Goal: Task Accomplishment & Management: Use online tool/utility

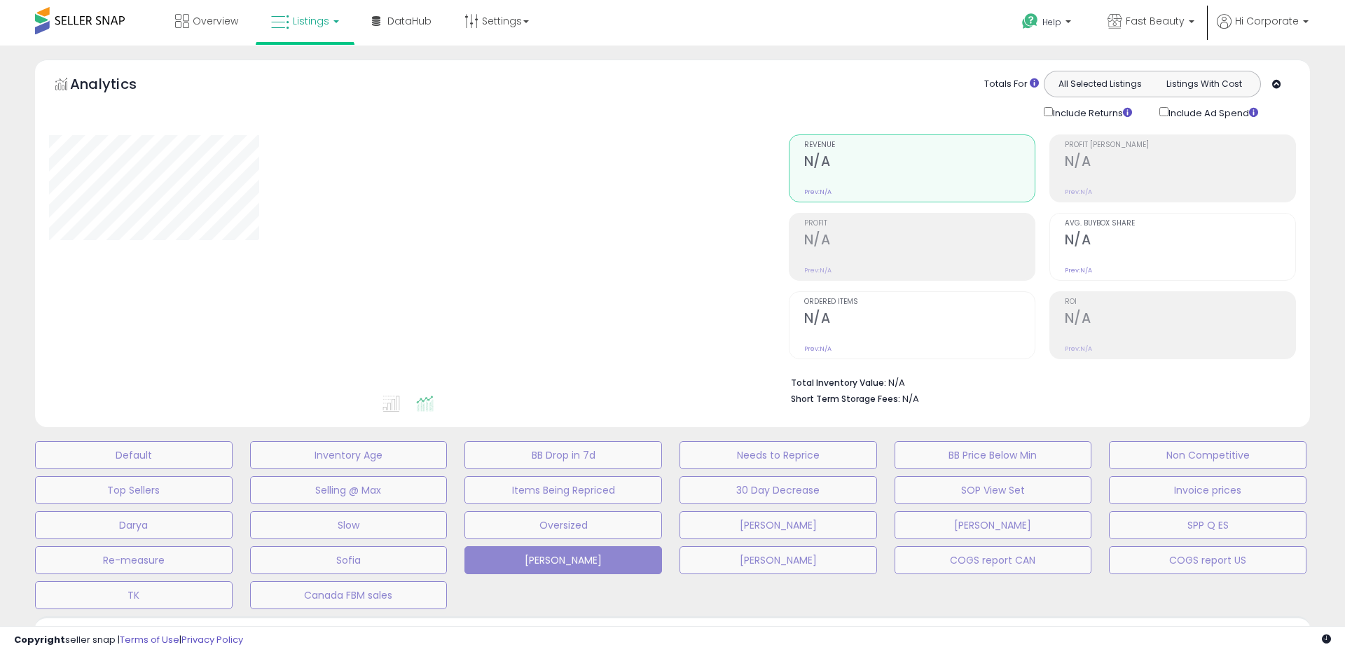
type input "**********"
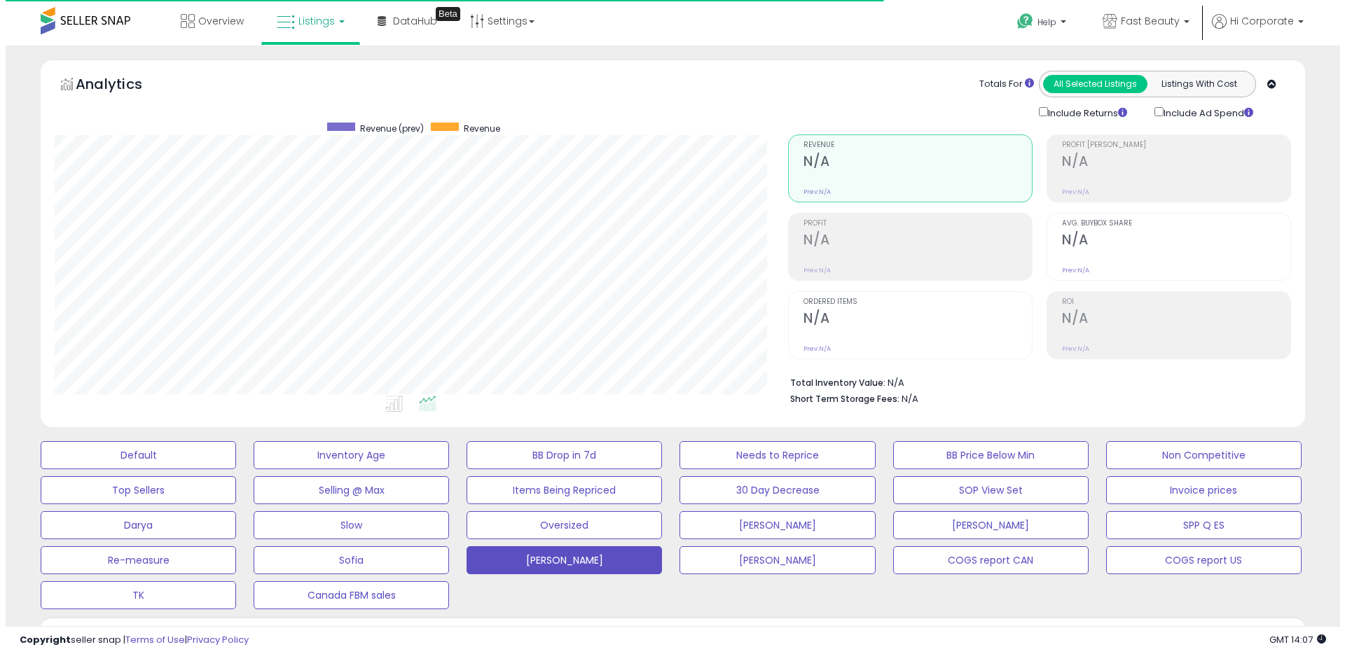
scroll to position [287, 733]
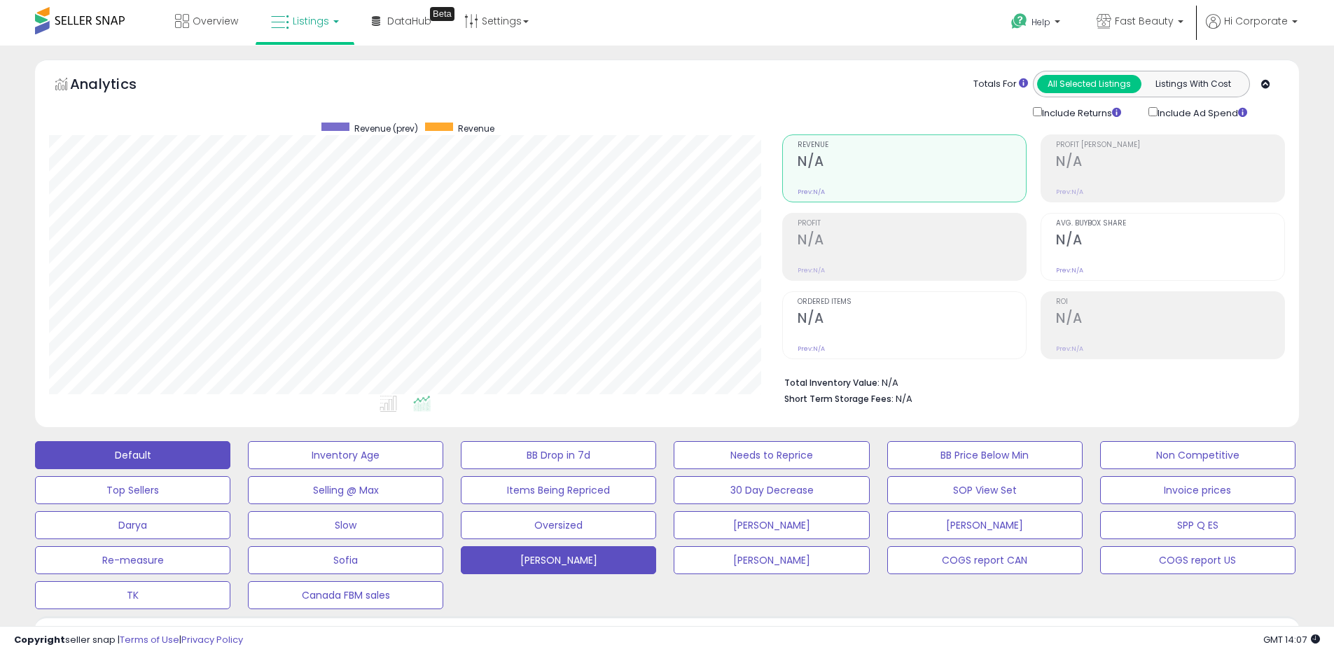
click at [117, 451] on button "Default" at bounding box center [132, 455] width 195 height 28
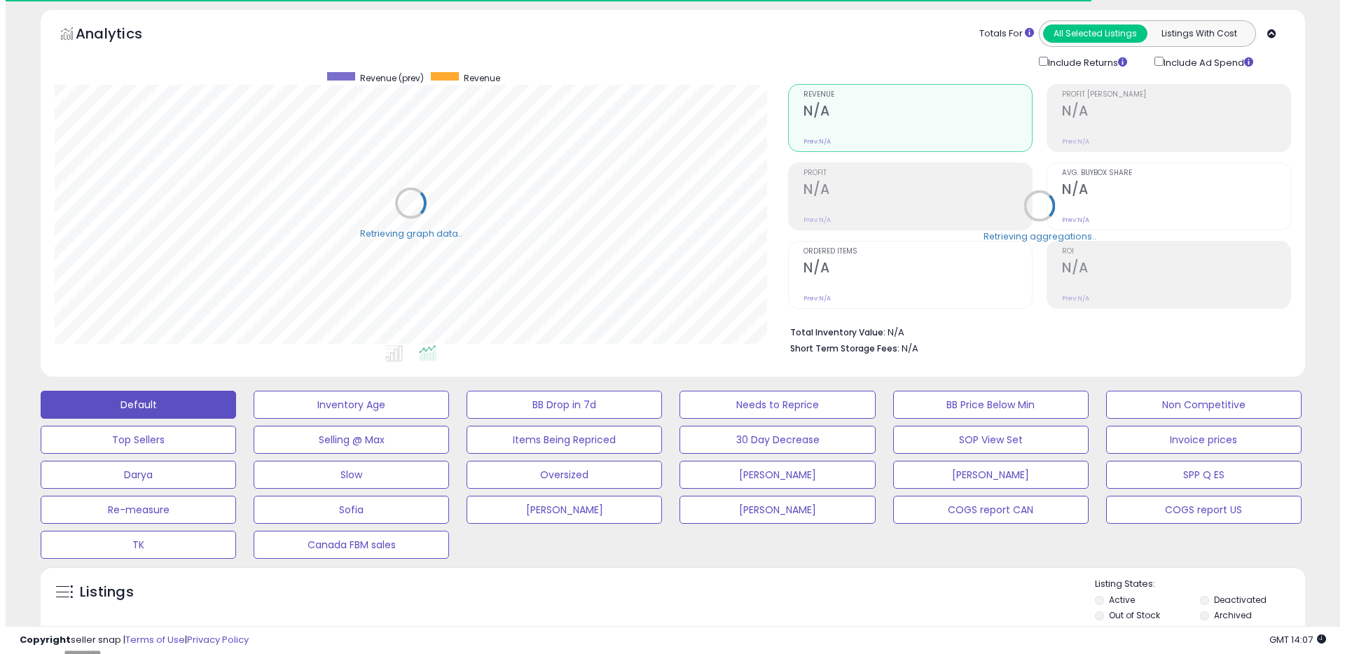
scroll to position [275, 0]
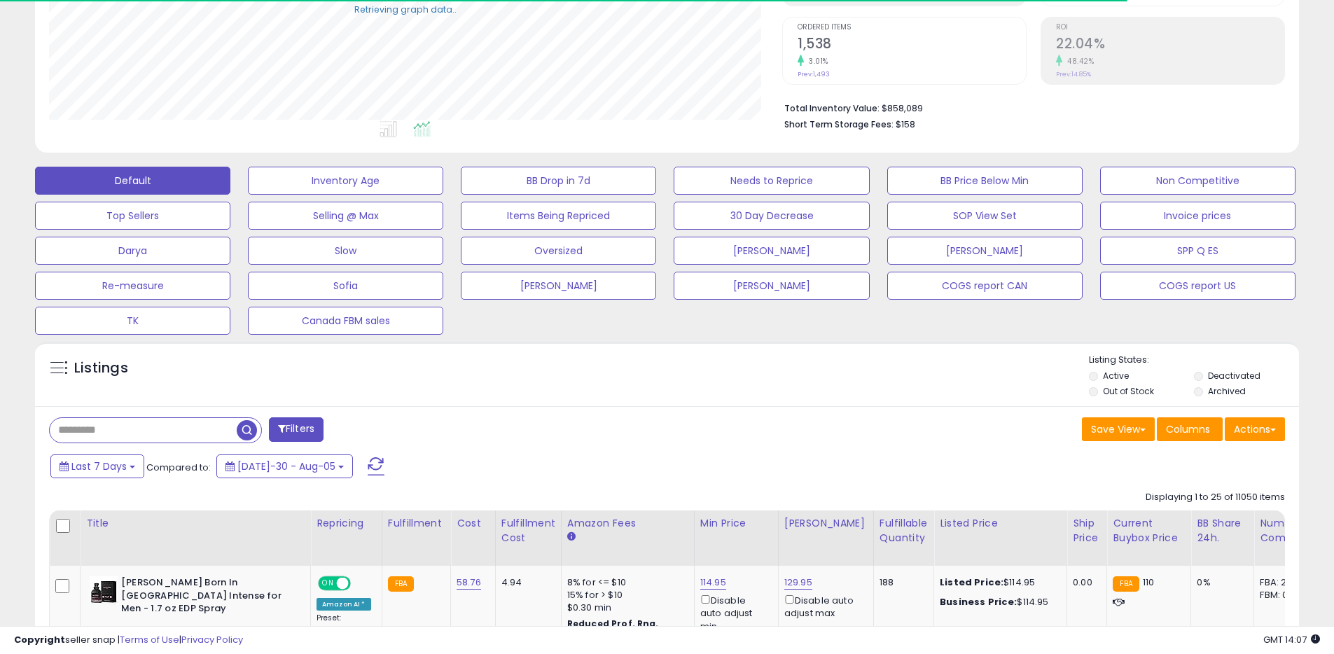
click at [1210, 388] on label "Archived" at bounding box center [1227, 391] width 38 height 12
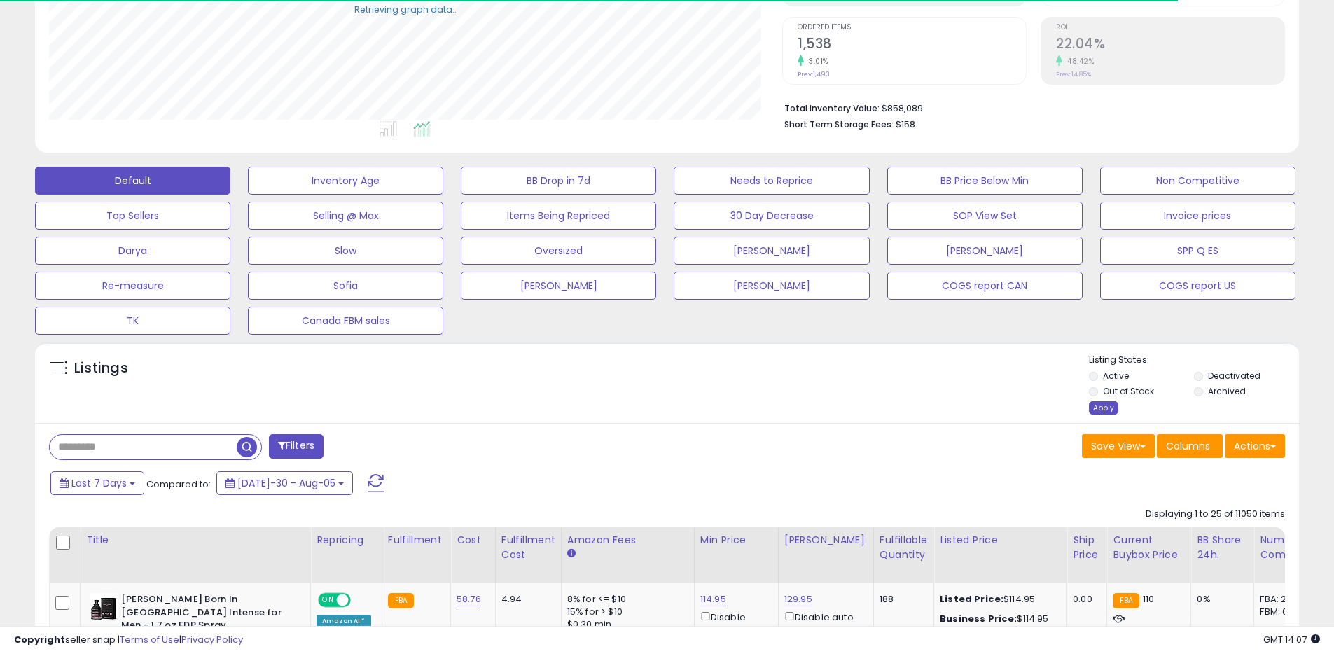
click at [1103, 410] on div "Apply" at bounding box center [1103, 407] width 29 height 13
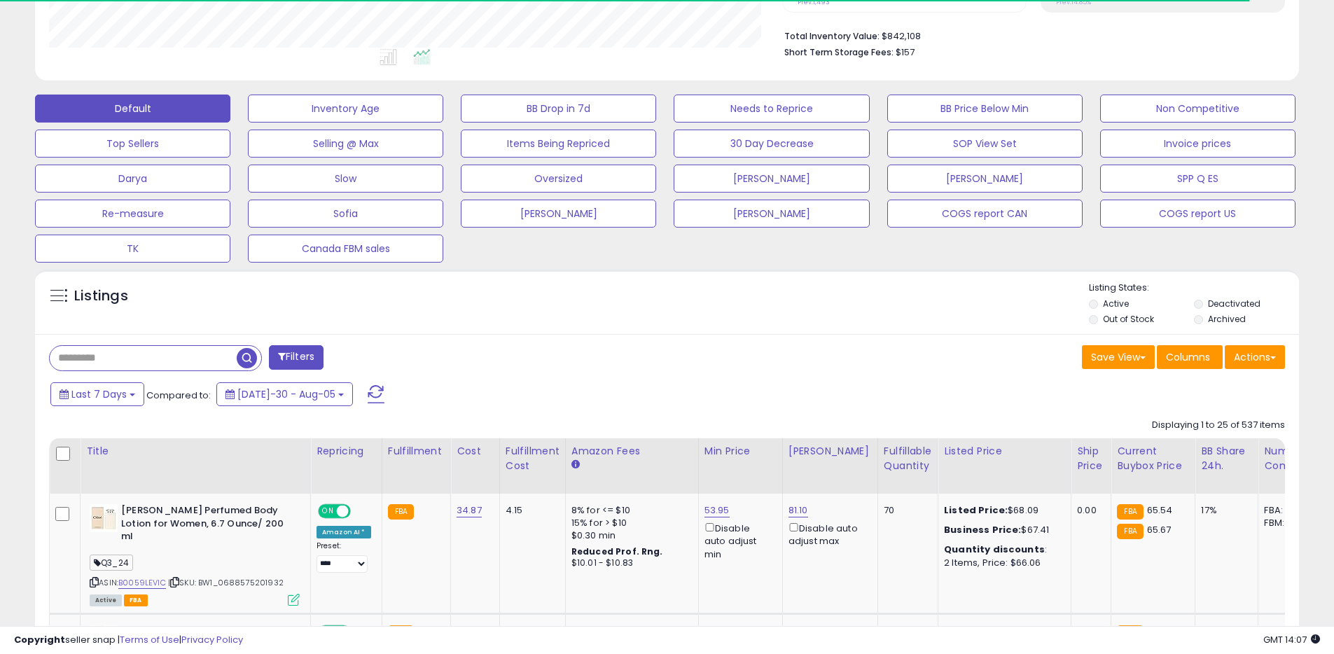
scroll to position [359, 0]
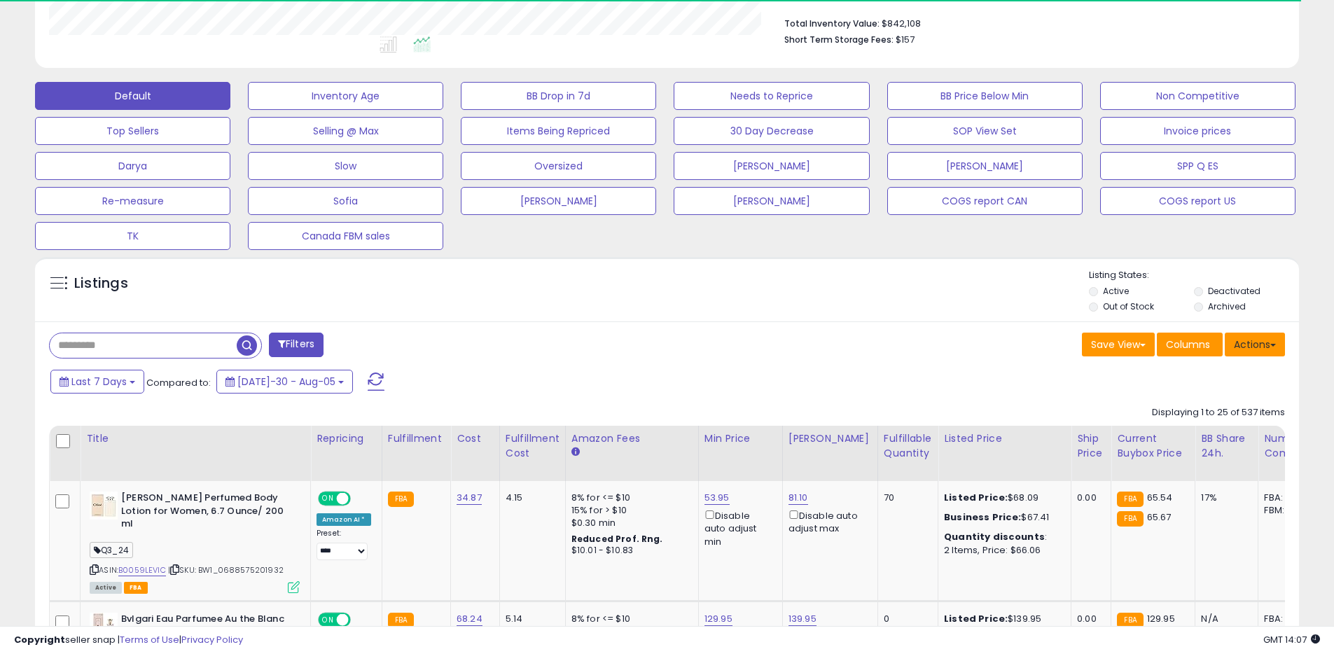
click at [1241, 351] on button "Actions" at bounding box center [1255, 345] width 60 height 24
click at [1189, 429] on link "Export All Columns" at bounding box center [1197, 434] width 153 height 22
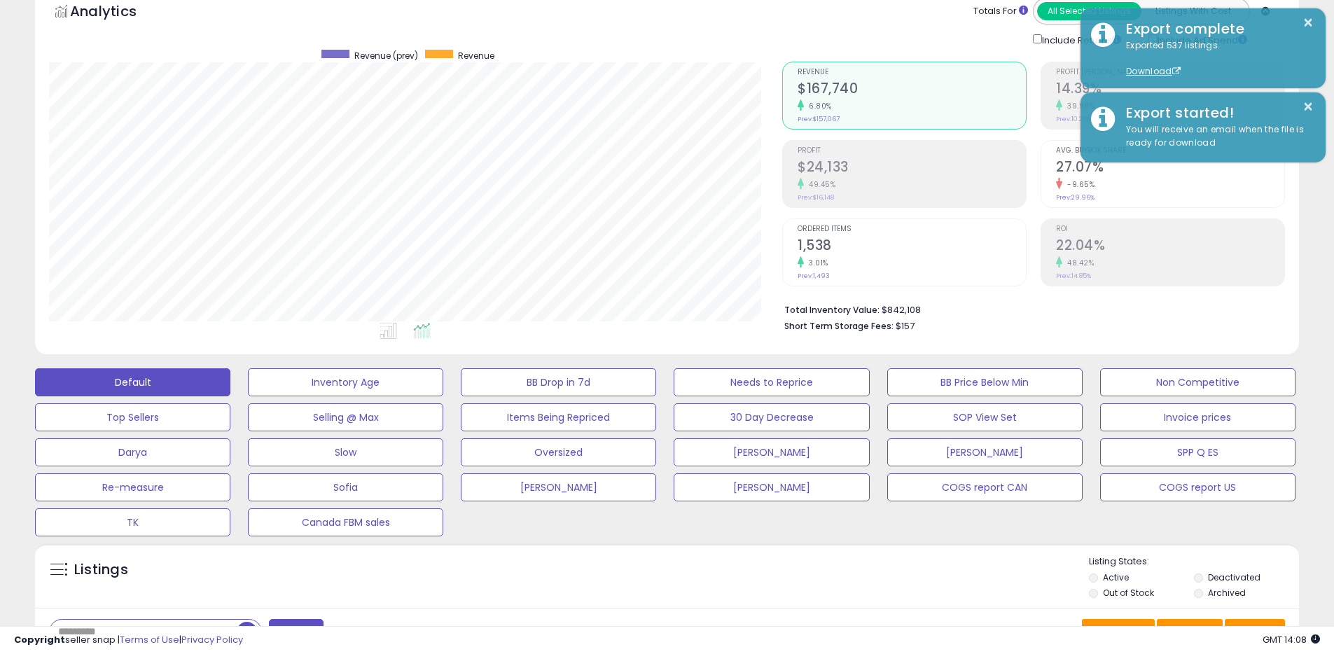
scroll to position [55, 0]
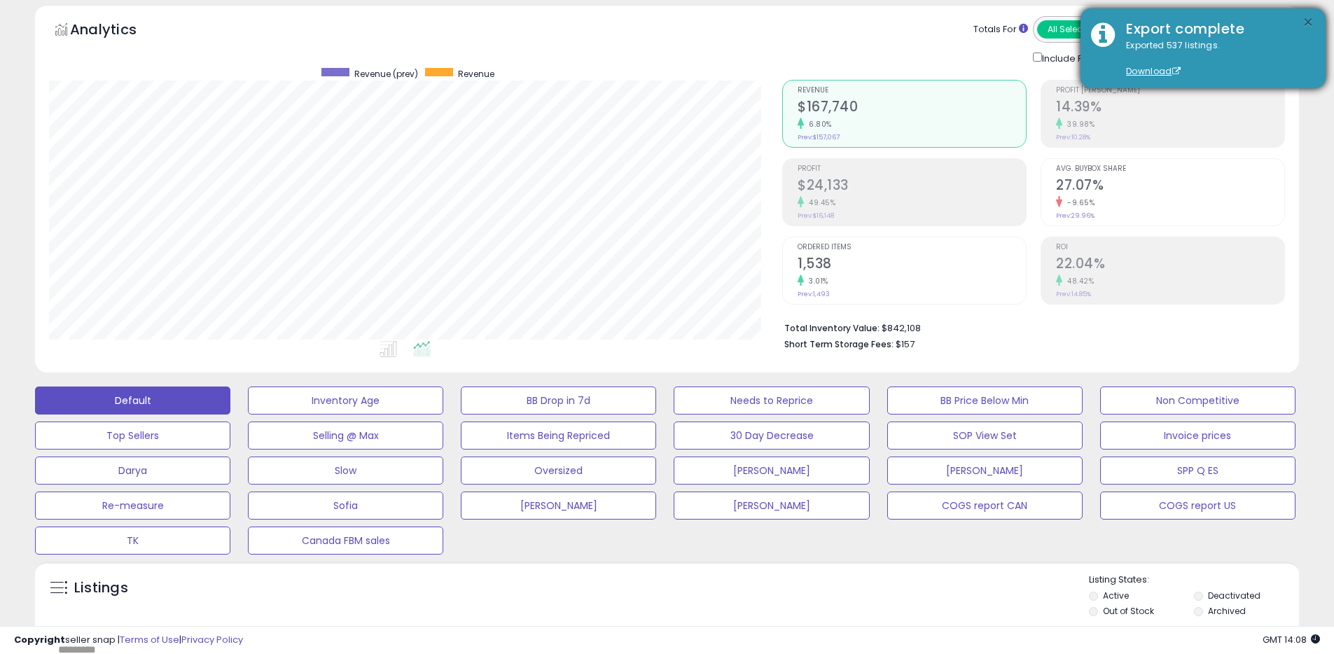
click at [1309, 21] on button "×" at bounding box center [1308, 23] width 11 height 18
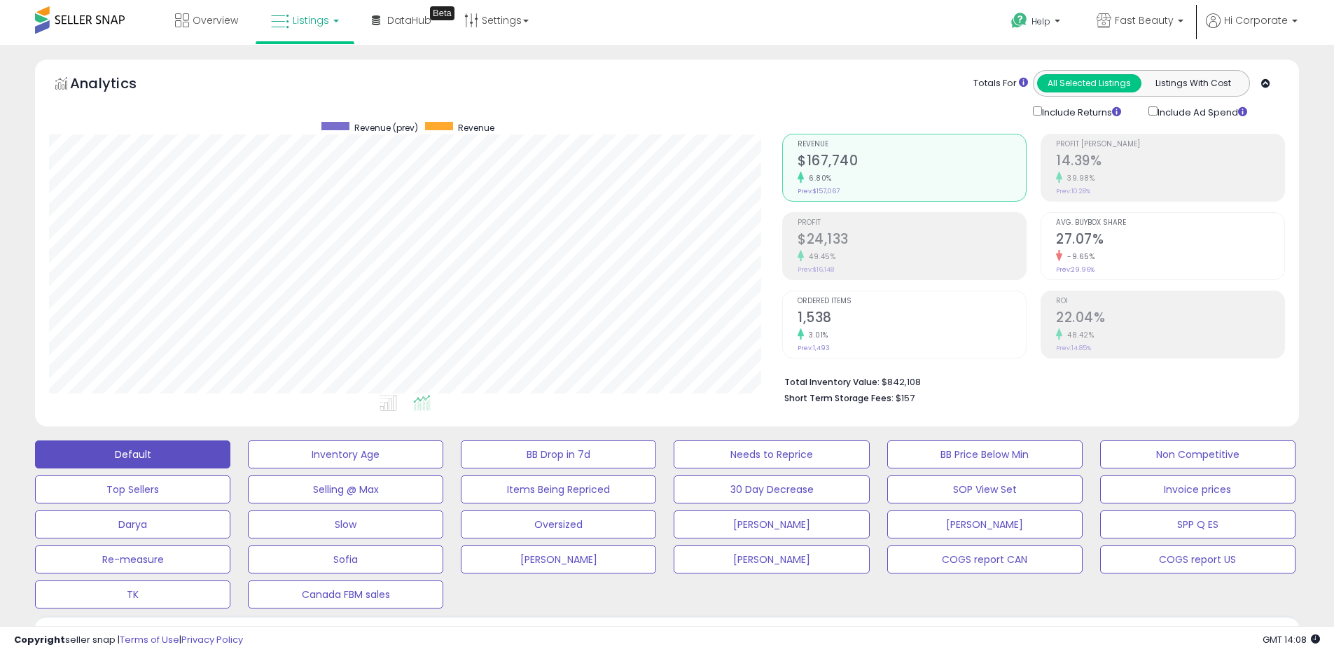
scroll to position [0, 0]
click at [1142, 11] on link "Fast Beauty" at bounding box center [1140, 23] width 108 height 46
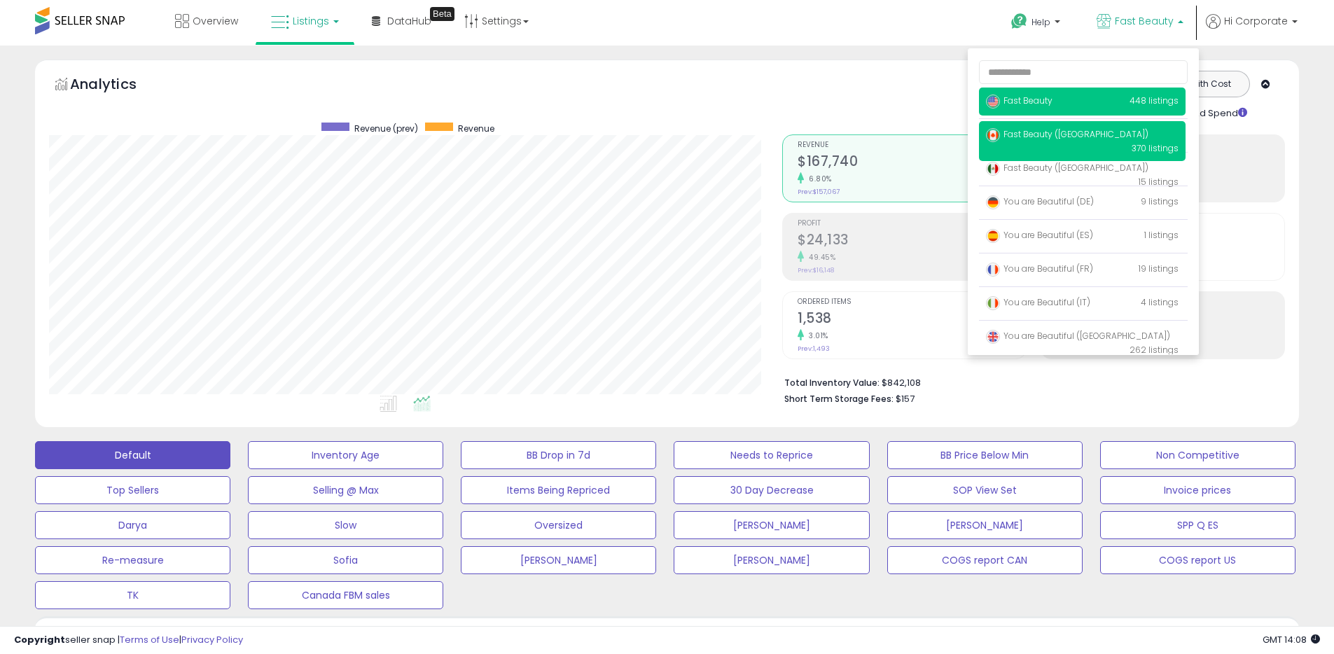
click at [1045, 131] on span "Fast Beauty ([GEOGRAPHIC_DATA])" at bounding box center [1067, 134] width 163 height 12
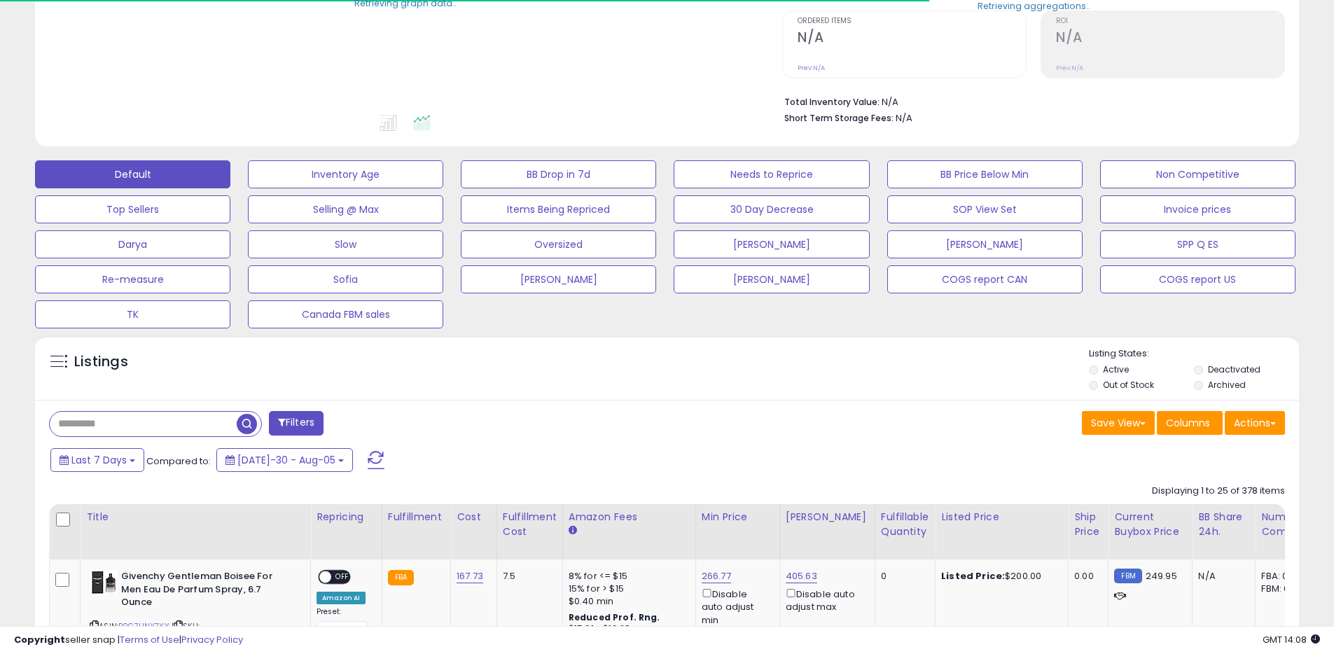
scroll to position [289, 0]
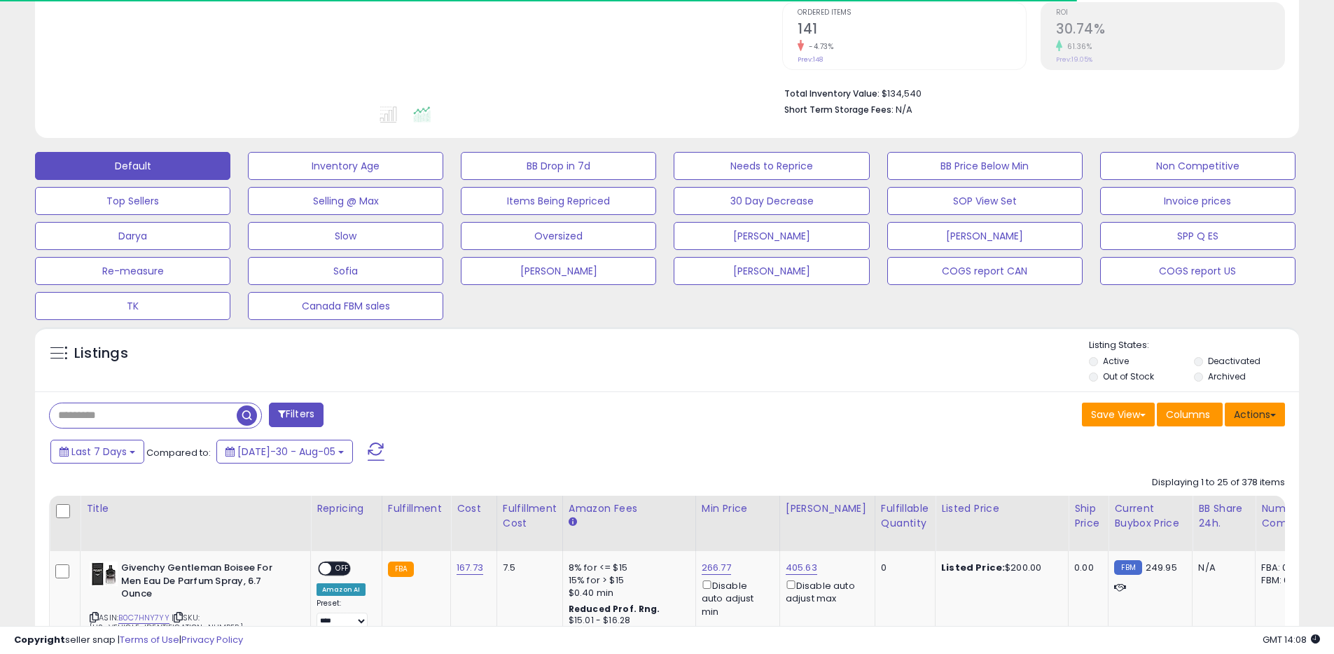
click at [1250, 415] on button "Actions" at bounding box center [1255, 415] width 60 height 24
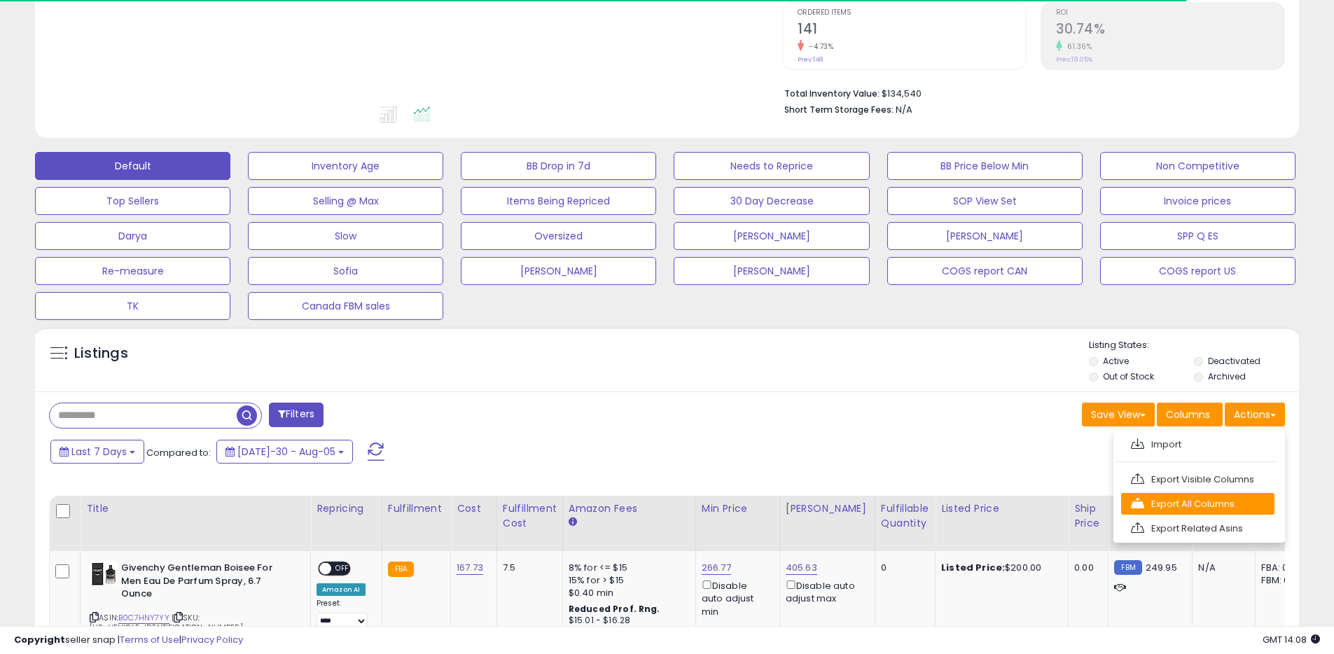
click at [1175, 495] on link "Export All Columns" at bounding box center [1197, 504] width 153 height 22
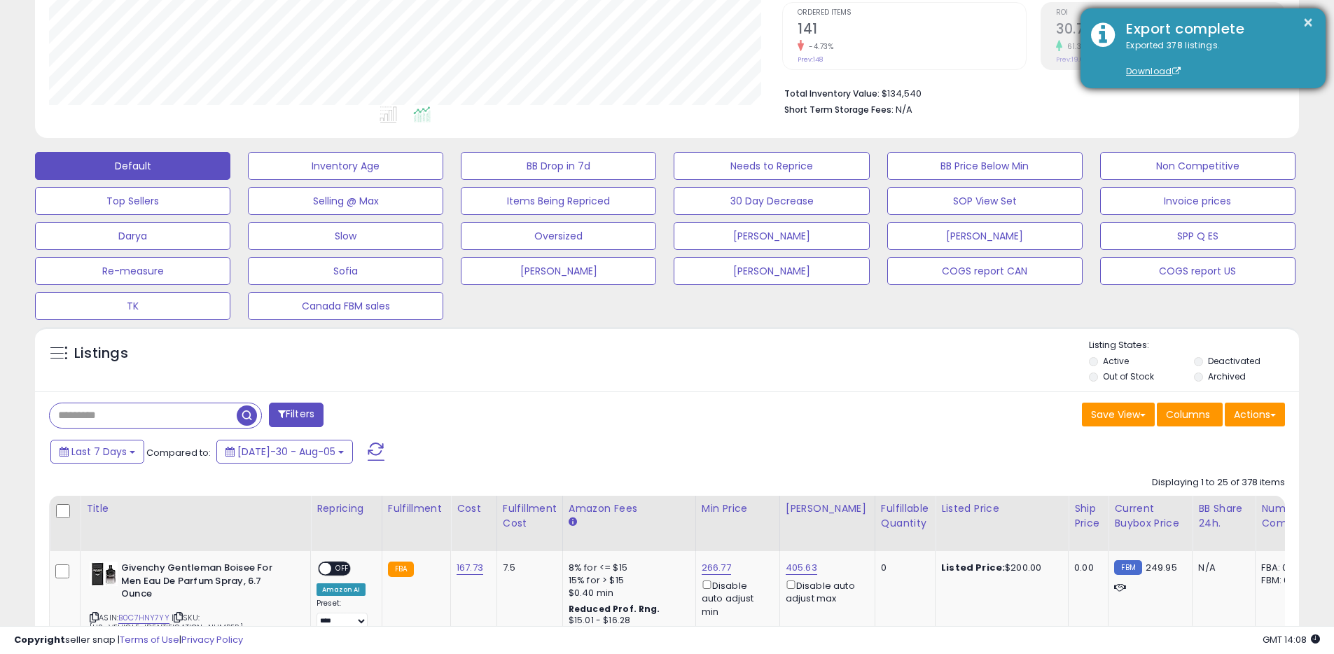
click at [1319, 24] on div "× Export complete Exported 378 listings. Download" at bounding box center [1203, 48] width 245 height 80
click at [1316, 24] on div "× Export complete Exported 378 listings. Download" at bounding box center [1203, 48] width 245 height 80
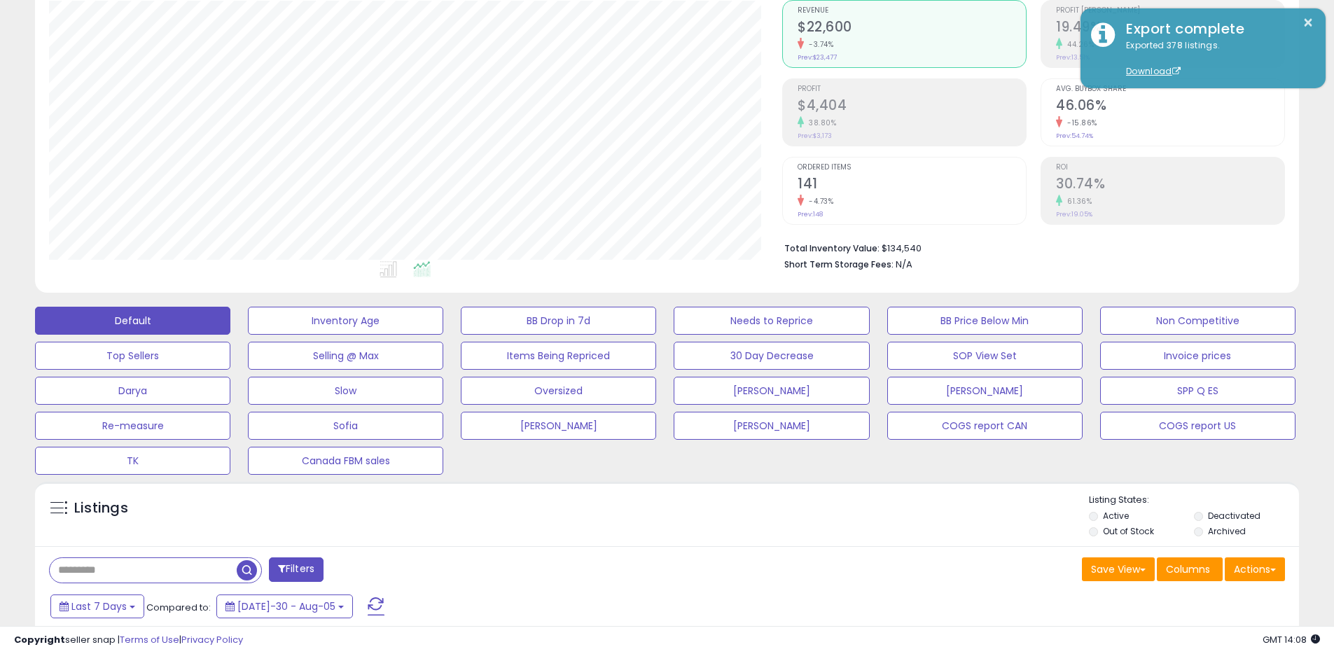
scroll to position [0, 0]
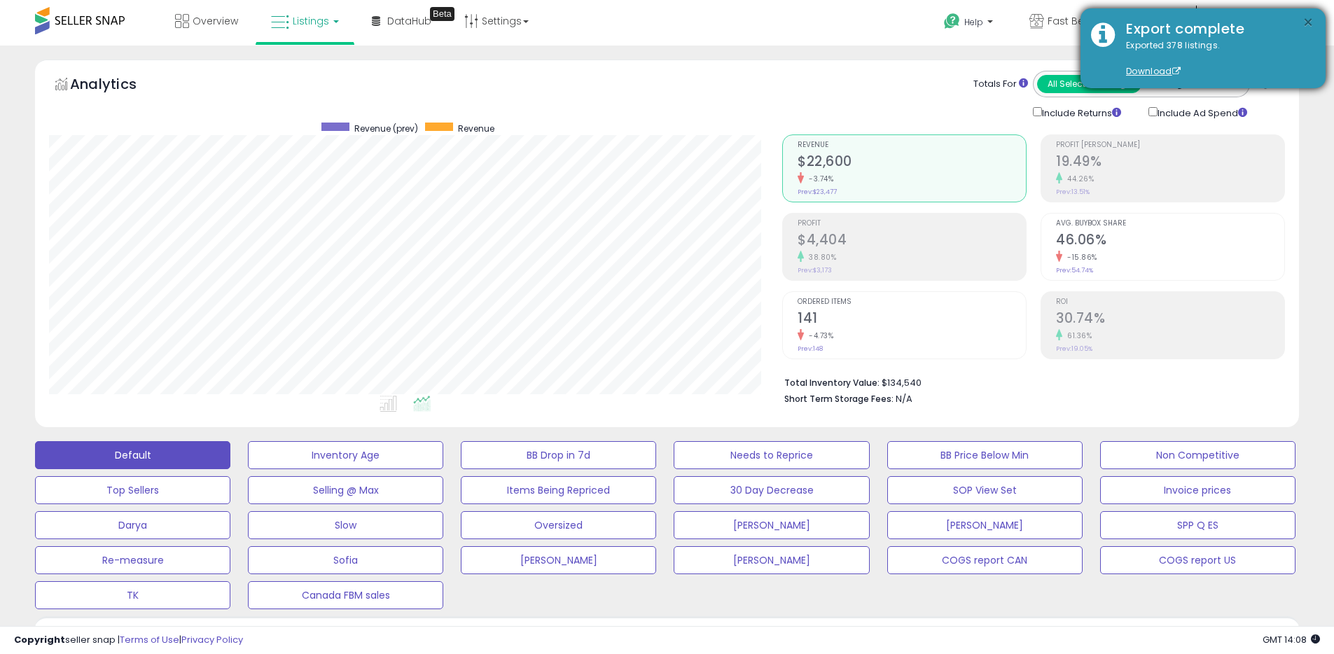
click at [1306, 20] on button "×" at bounding box center [1308, 23] width 11 height 18
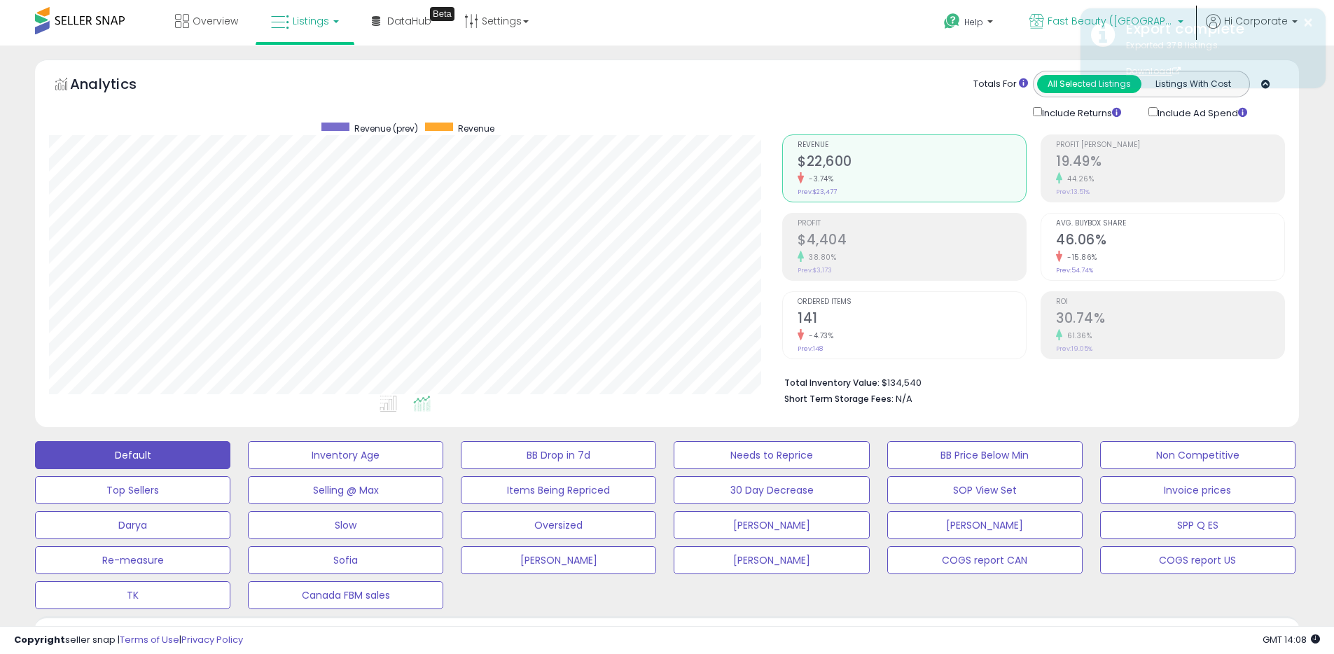
click at [1066, 21] on p "Fast Beauty ([GEOGRAPHIC_DATA])" at bounding box center [1107, 23] width 154 height 18
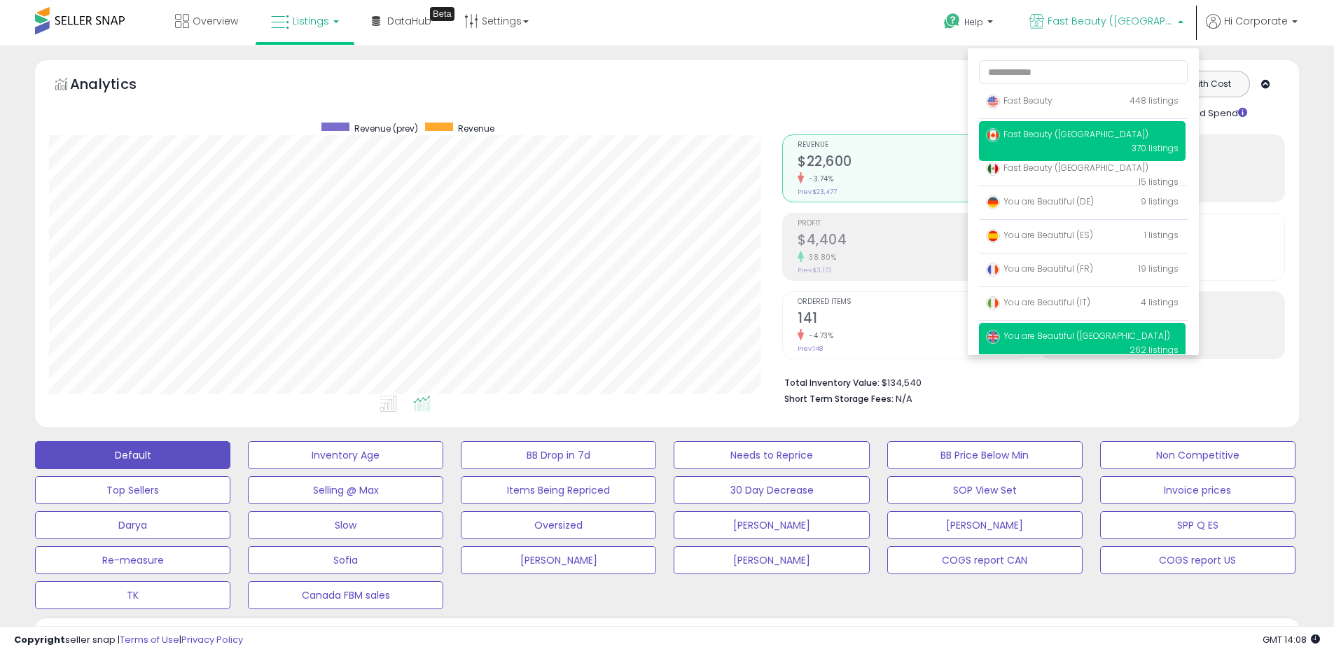
click at [1060, 331] on span "You are Beautiful ([GEOGRAPHIC_DATA])" at bounding box center [1078, 336] width 184 height 12
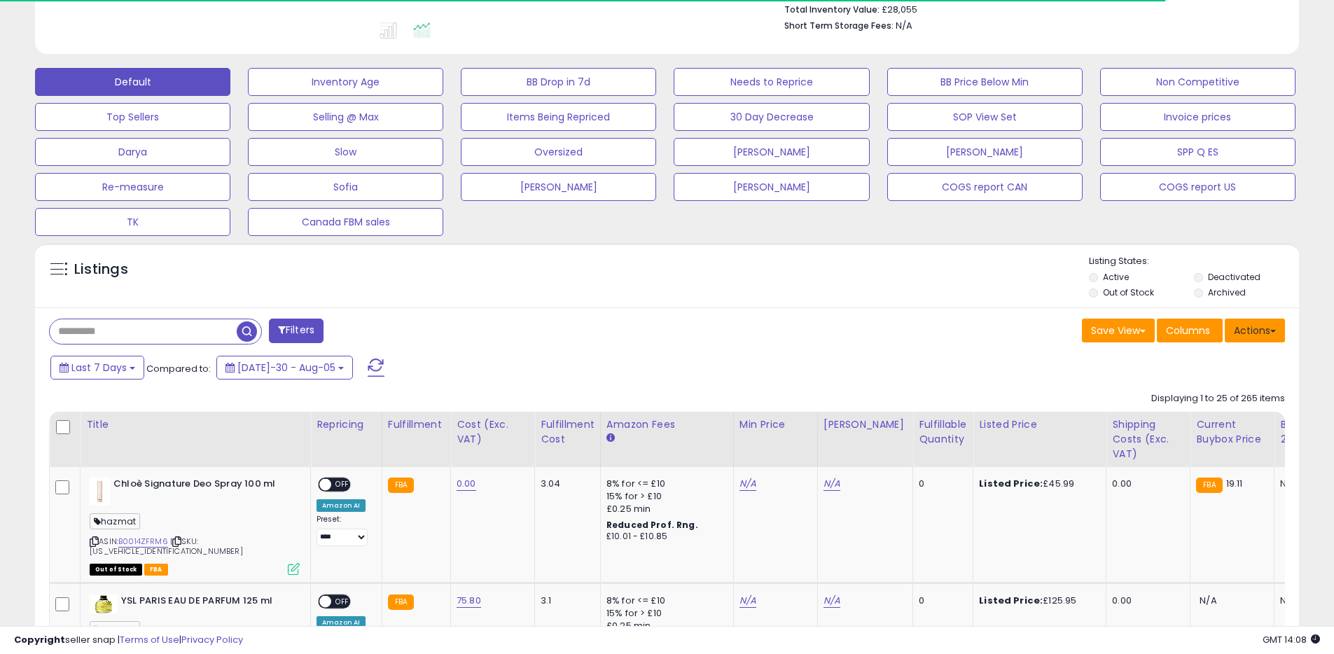
scroll to position [389, 0]
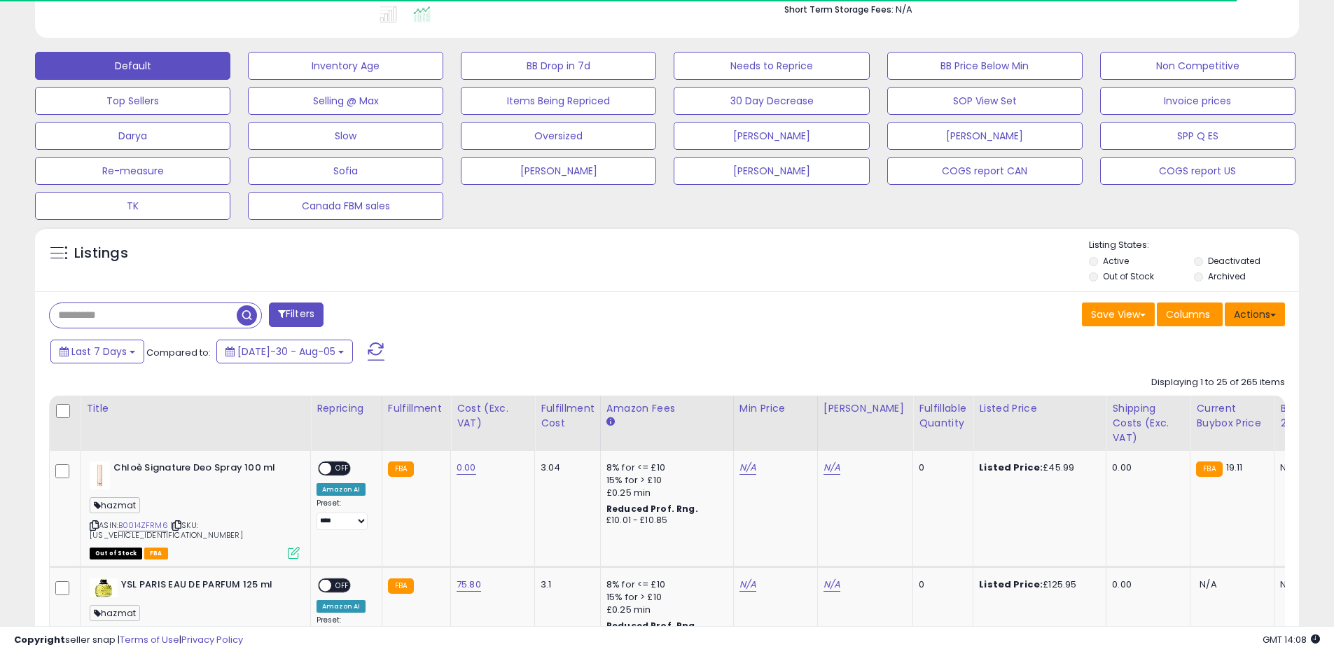
drag, startPoint x: 1267, startPoint y: 322, endPoint x: 1250, endPoint y: 343, distance: 27.4
click at [1267, 322] on button "Actions" at bounding box center [1255, 315] width 60 height 24
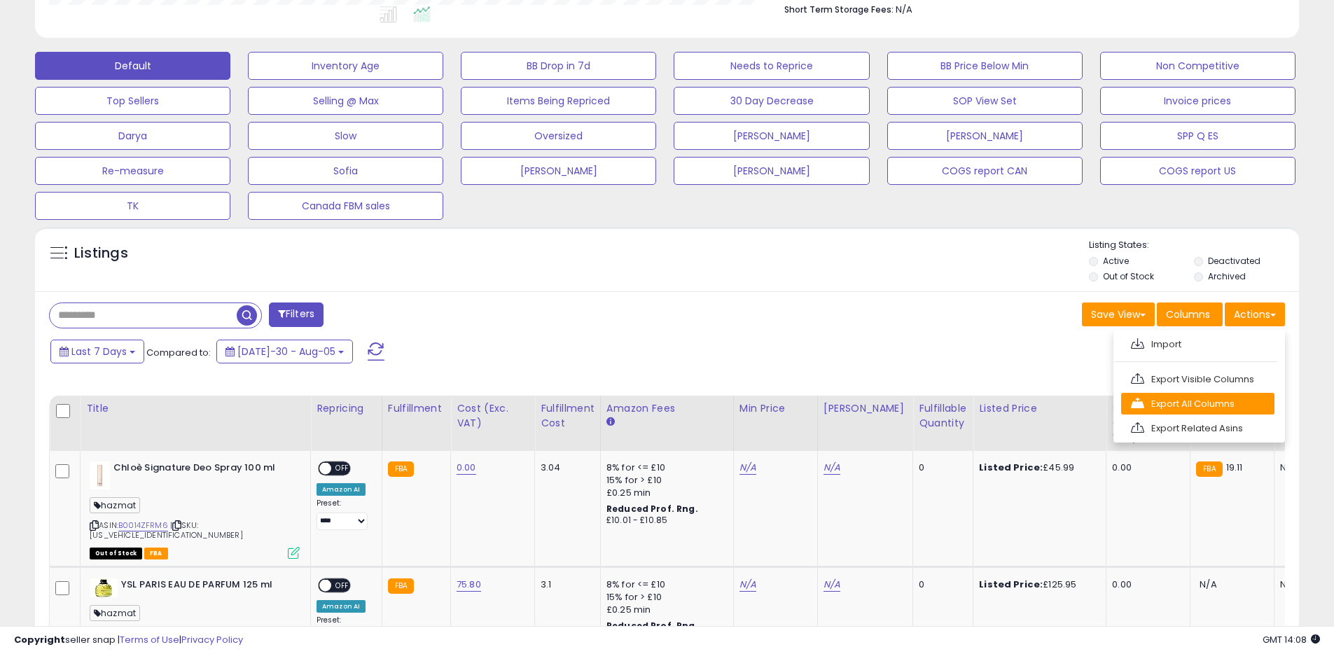
click at [1165, 408] on link "Export All Columns" at bounding box center [1197, 404] width 153 height 22
